Goal: Information Seeking & Learning: Learn about a topic

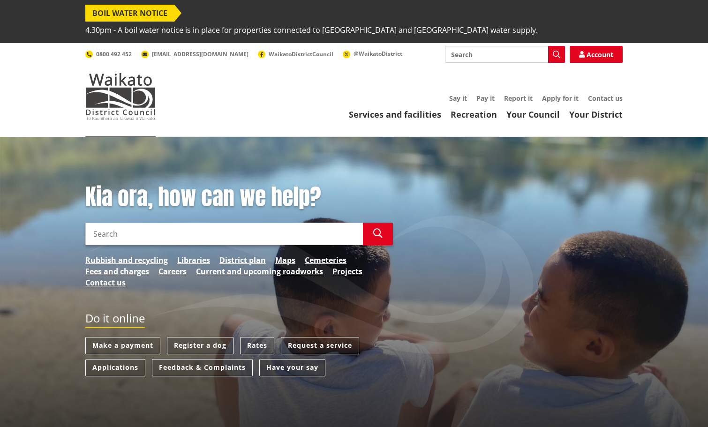
drag, startPoint x: 452, startPoint y: 35, endPoint x: 460, endPoint y: 36, distance: 7.5
click at [456, 46] on input "Search" at bounding box center [505, 54] width 120 height 17
click at [555, 51] on icon "button" at bounding box center [557, 55] width 8 height 8
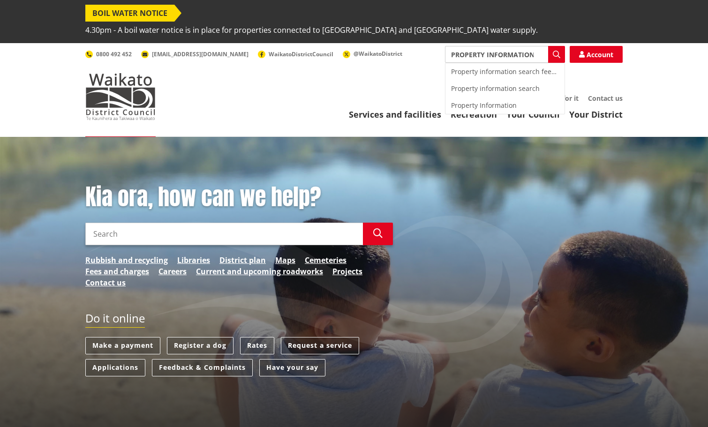
click at [488, 80] on div "Property information search" at bounding box center [504, 88] width 119 height 17
type input "Property information search"
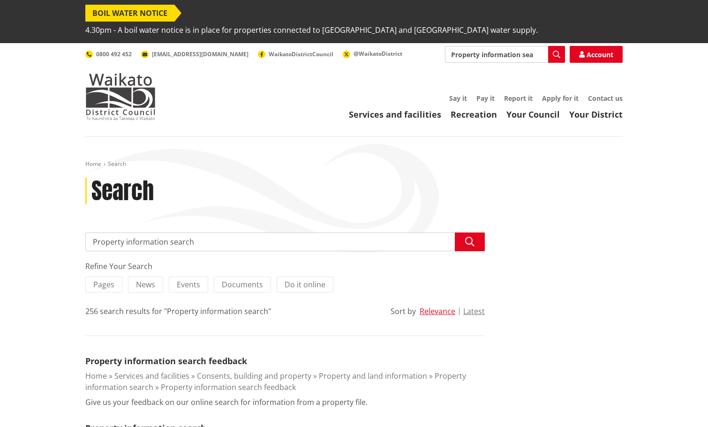
drag, startPoint x: 92, startPoint y: 225, endPoint x: 116, endPoint y: 219, distance: 24.5
click at [93, 233] on input "Property information search" at bounding box center [284, 242] width 399 height 19
click at [553, 51] on icon "button" at bounding box center [557, 55] width 8 height 8
click at [557, 51] on icon "button" at bounding box center [557, 55] width 8 height 8
drag, startPoint x: 543, startPoint y: 40, endPoint x: 522, endPoint y: 37, distance: 21.9
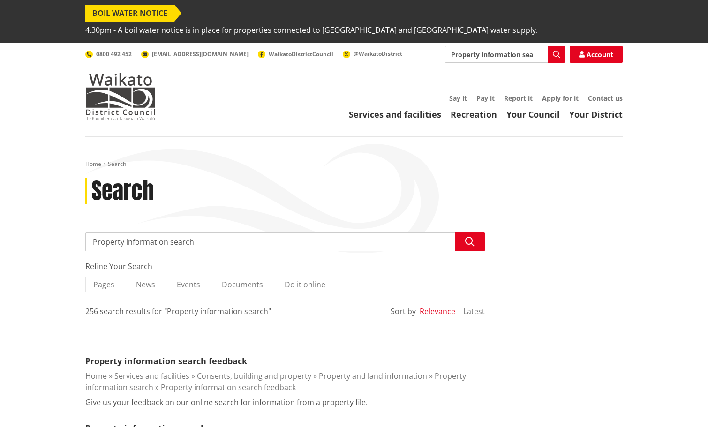
click at [521, 46] on input "Property information search" at bounding box center [505, 54] width 120 height 17
click at [508, 97] on div "Property Information" at bounding box center [504, 105] width 119 height 17
type input "Property Information"
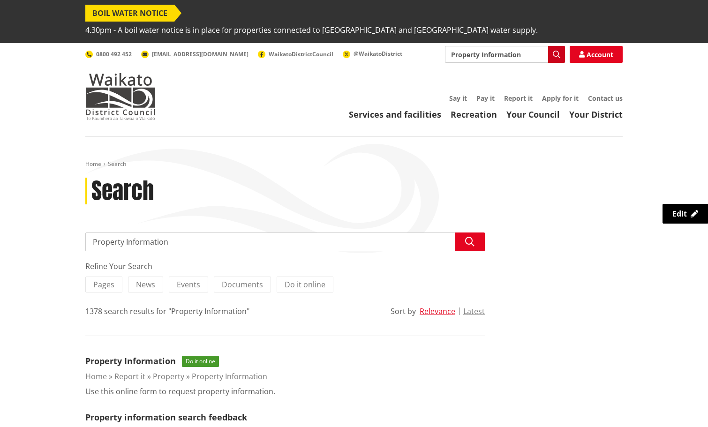
click at [555, 51] on icon "button" at bounding box center [557, 55] width 8 height 8
drag, startPoint x: 178, startPoint y: 225, endPoint x: 85, endPoint y: 217, distance: 93.6
click at [523, 46] on input "Property Information" at bounding box center [505, 54] width 120 height 17
click at [499, 46] on input "Property Information" at bounding box center [505, 54] width 120 height 17
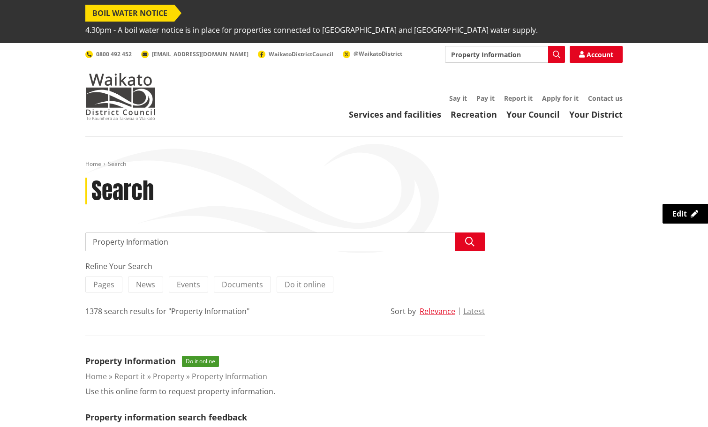
click at [525, 46] on input "Property Information" at bounding box center [505, 54] width 120 height 17
click at [538, 46] on input "Property Information" at bounding box center [505, 54] width 120 height 17
click at [535, 46] on input "Property Information" at bounding box center [505, 54] width 120 height 17
click at [478, 46] on input "Search" at bounding box center [505, 54] width 120 height 17
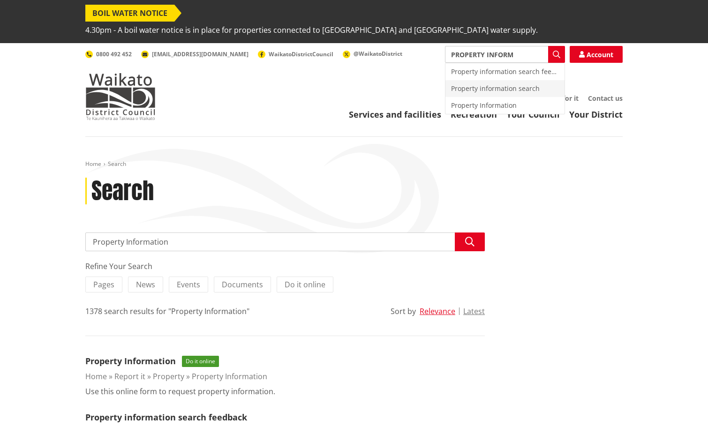
click at [480, 80] on div "Property information search" at bounding box center [504, 88] width 119 height 17
type input "Property information search"
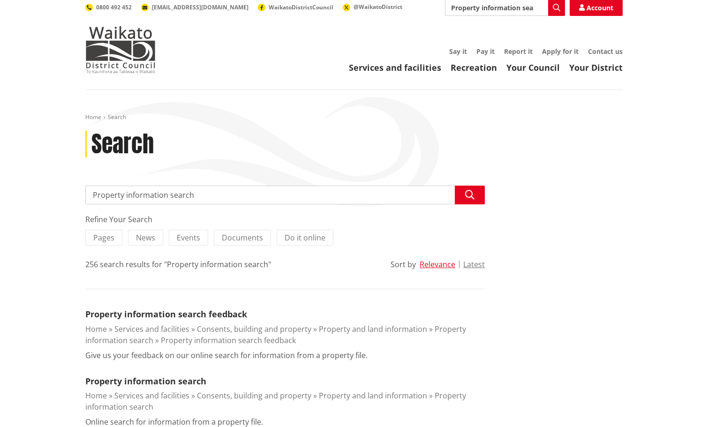
scroll to position [141, 0]
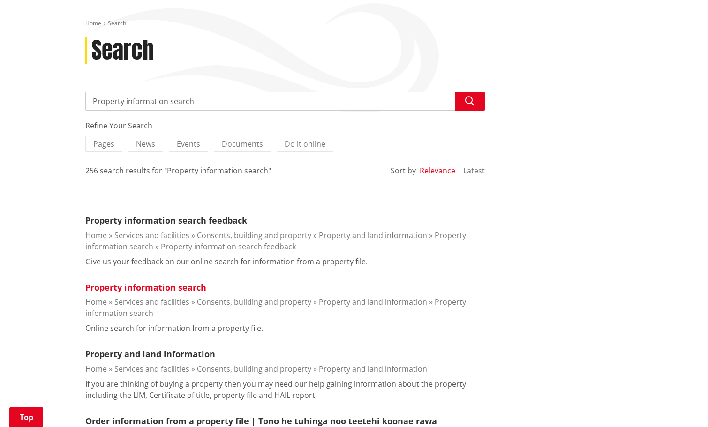
click at [151, 282] on link "Property information search" at bounding box center [145, 287] width 121 height 11
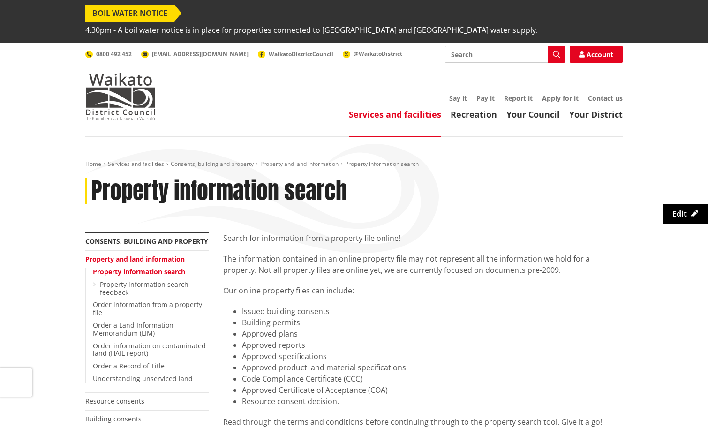
click at [409, 109] on link "Services and facilities" at bounding box center [395, 114] width 92 height 11
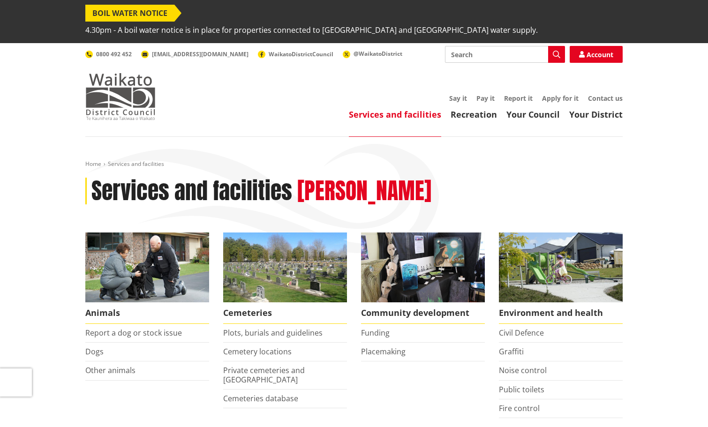
click at [120, 74] on img at bounding box center [120, 96] width 70 height 47
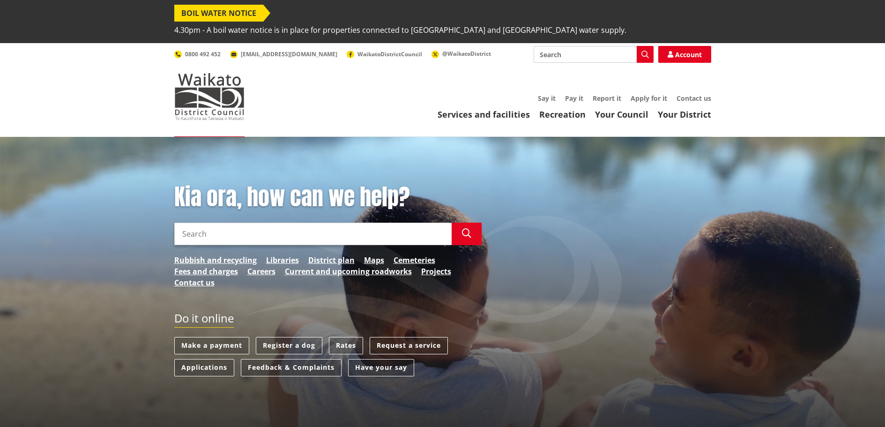
click at [555, 46] on input "Search" at bounding box center [594, 54] width 120 height 17
click at [568, 46] on input "propertysearch" at bounding box center [594, 54] width 120 height 17
type input "property search"
click at [645, 51] on icon "button" at bounding box center [646, 55] width 8 height 8
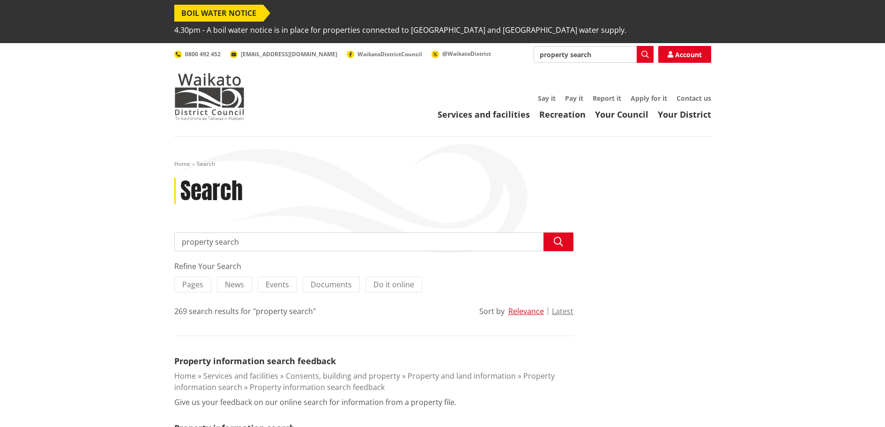
click at [583, 46] on input "property search" at bounding box center [594, 54] width 120 height 17
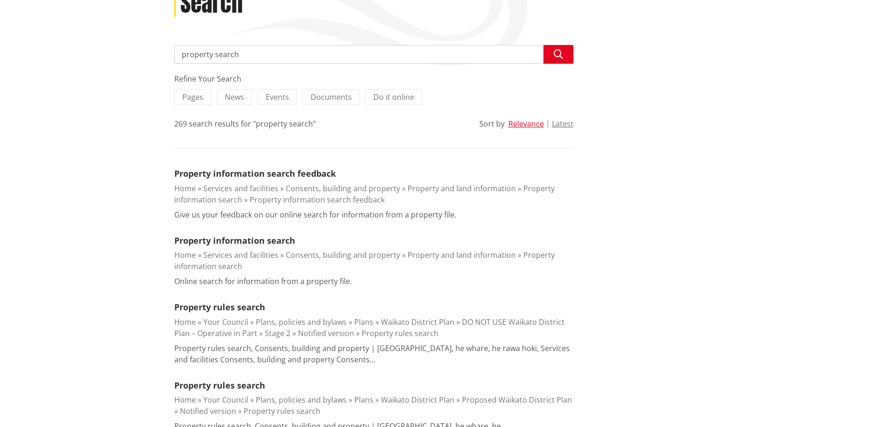
scroll to position [94, 0]
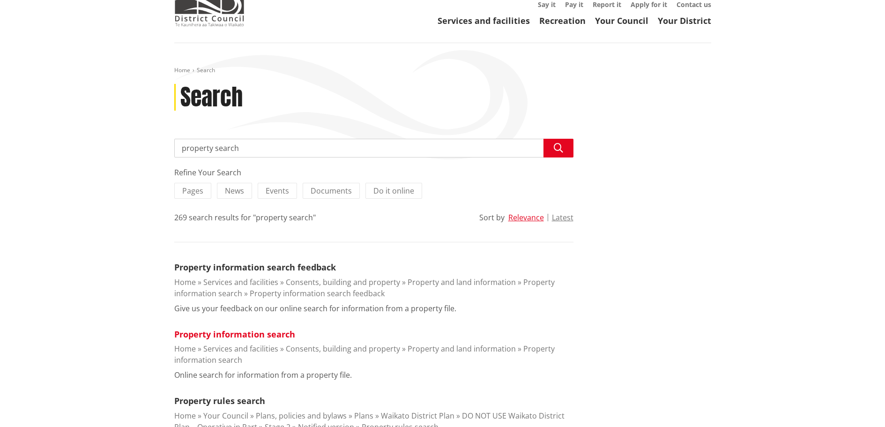
click at [252, 329] on link "Property information search" at bounding box center [234, 334] width 121 height 11
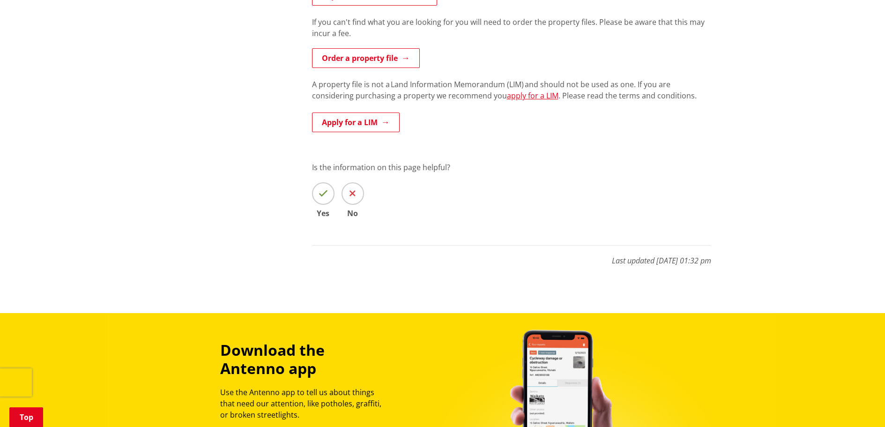
scroll to position [281, 0]
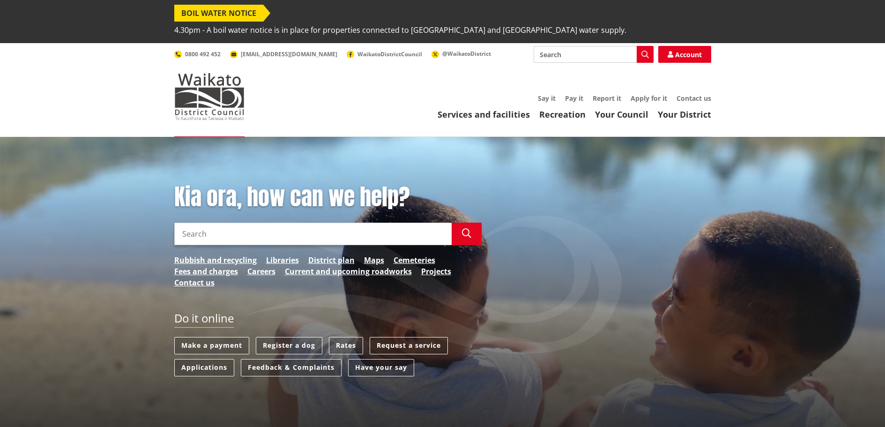
drag, startPoint x: 563, startPoint y: 40, endPoint x: 531, endPoint y: 38, distance: 32.9
click at [531, 46] on div "Search Search Account 0800 492 452 [EMAIL_ADDRESS][DOMAIN_NAME] WaikatoDistrict…" at bounding box center [442, 54] width 537 height 17
type input "property search"
click at [644, 51] on icon "button" at bounding box center [646, 55] width 8 height 8
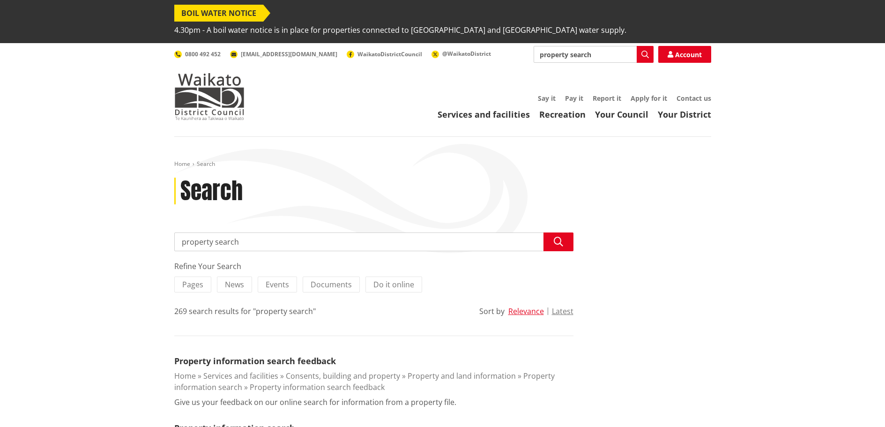
scroll to position [141, 0]
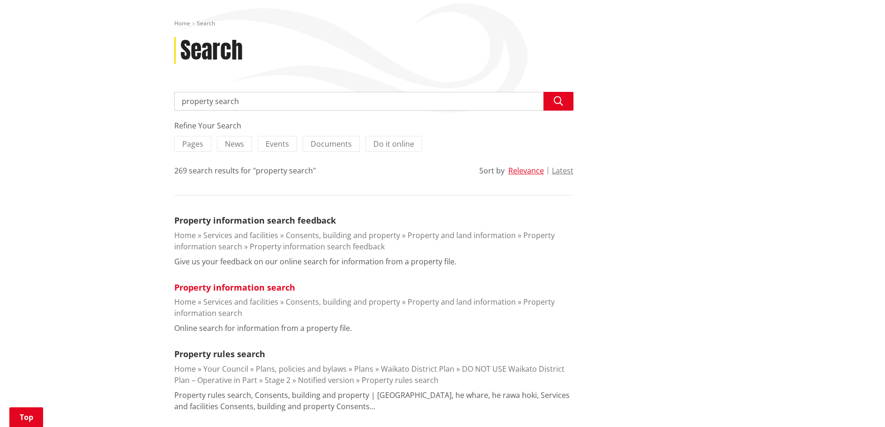
click at [256, 282] on link "Property information search" at bounding box center [234, 287] width 121 height 11
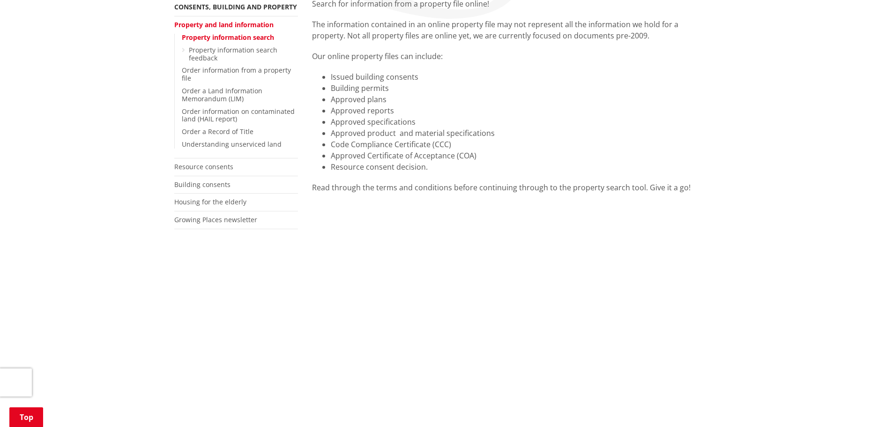
scroll to position [188, 0]
